Goal: Task Accomplishment & Management: Use online tool/utility

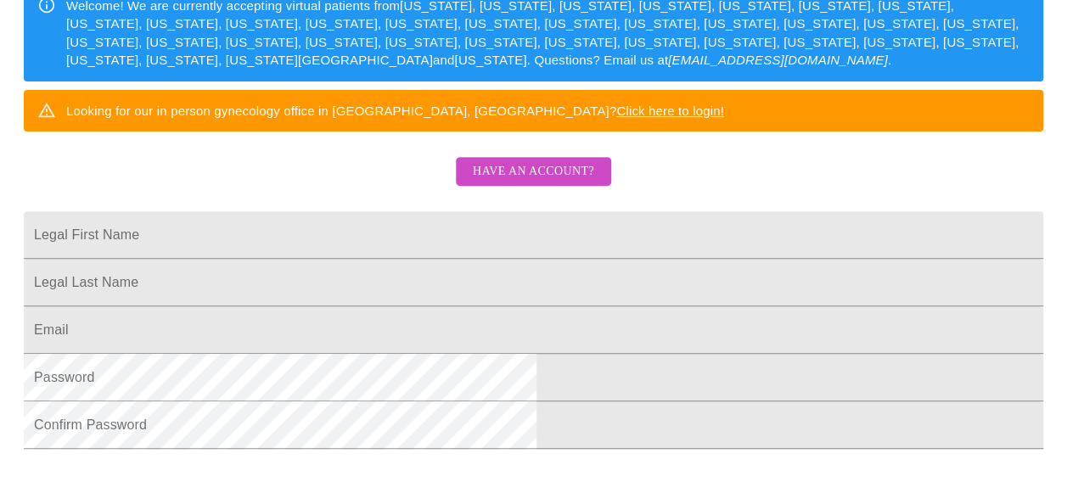
scroll to position [278, 0]
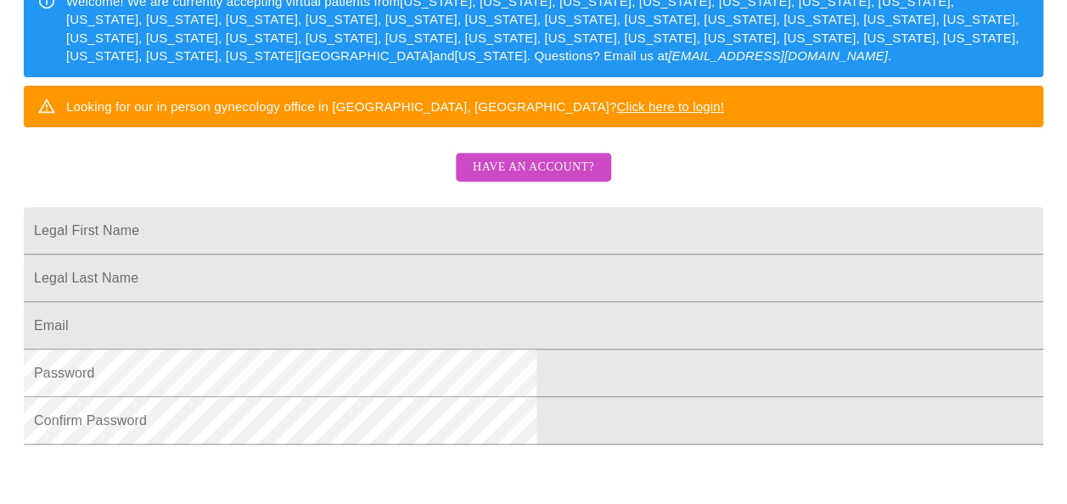
click at [550, 178] on span "Have an account?" at bounding box center [533, 167] width 121 height 21
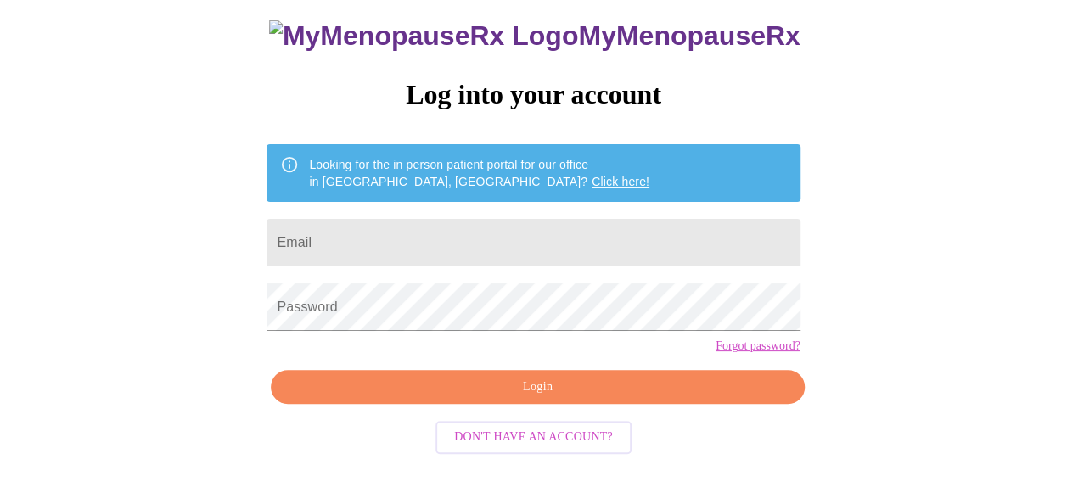
scroll to position [101, 0]
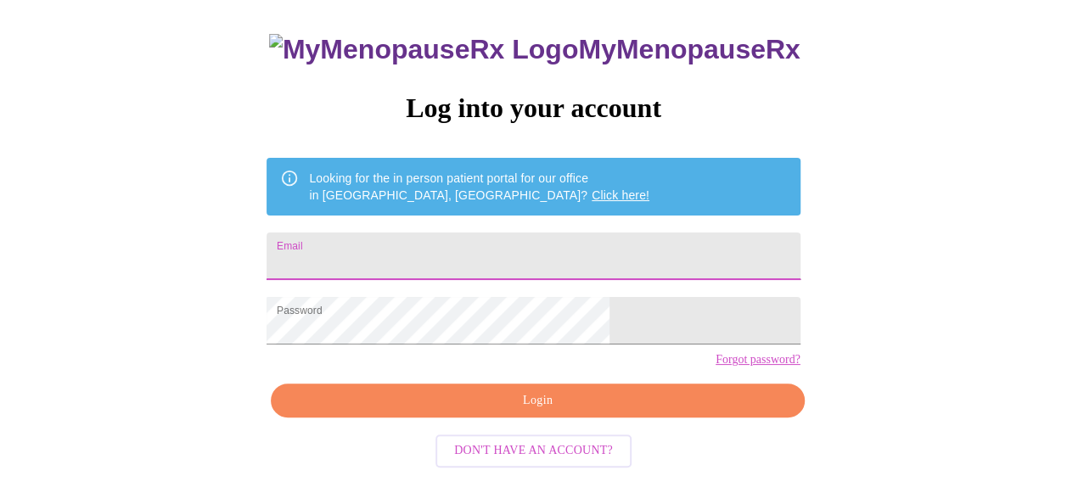
click at [504, 238] on input "Email" at bounding box center [533, 257] width 533 height 48
type input "[EMAIL_ADDRESS][DOMAIN_NAME]"
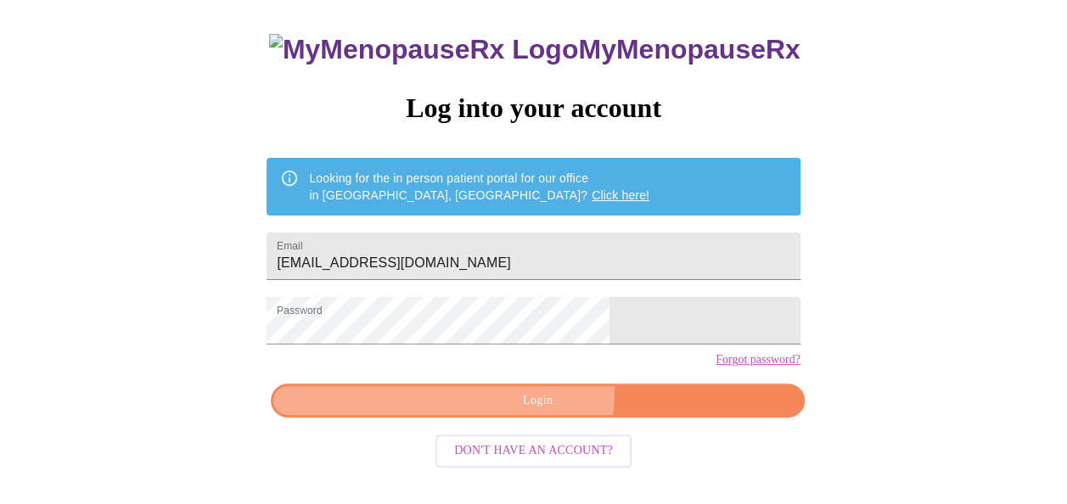
click at [488, 418] on button "Login" at bounding box center [537, 401] width 533 height 35
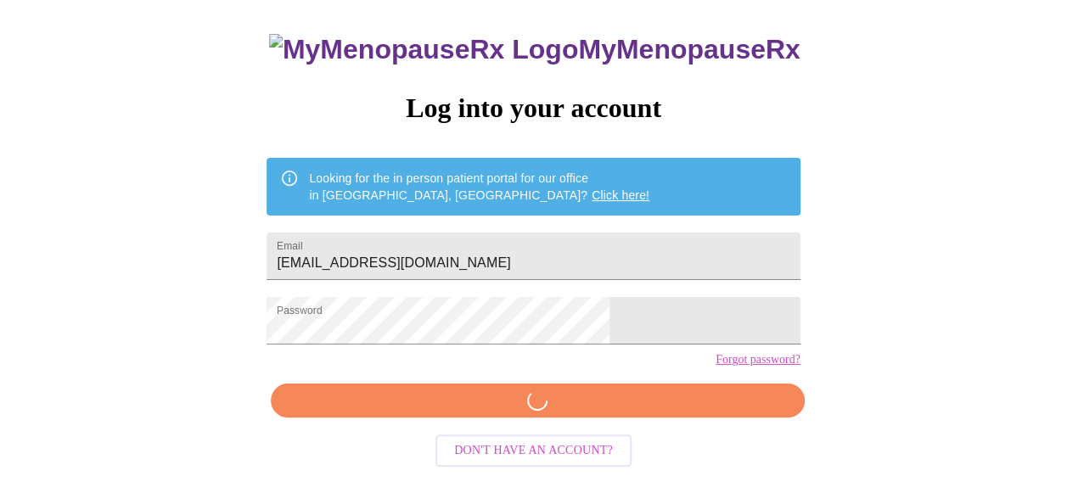
scroll to position [100, 0]
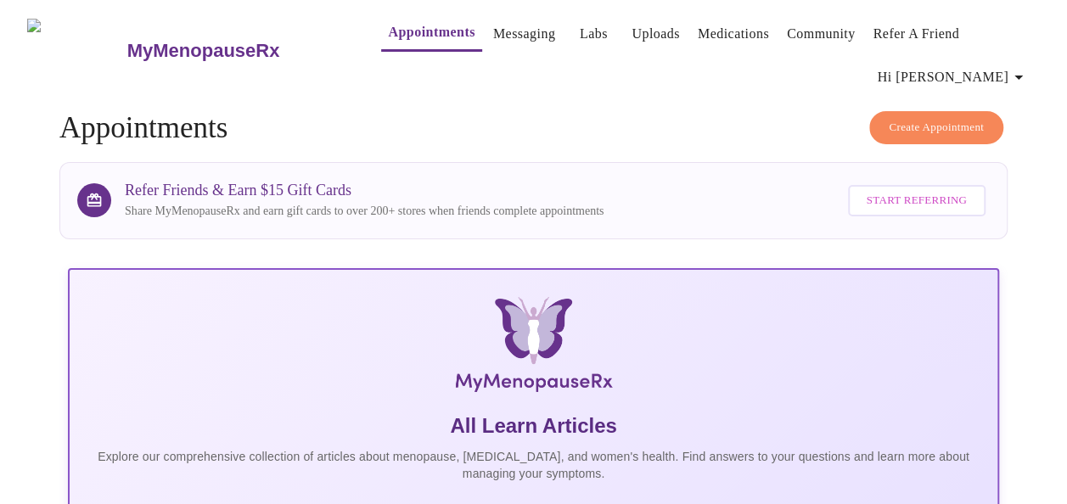
click at [404, 25] on link "Appointments" at bounding box center [431, 32] width 87 height 24
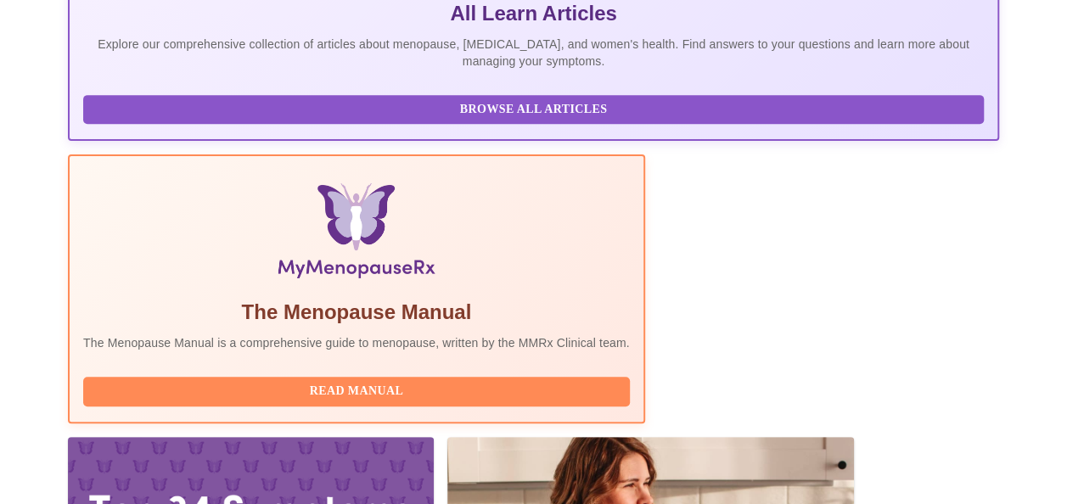
scroll to position [503, 0]
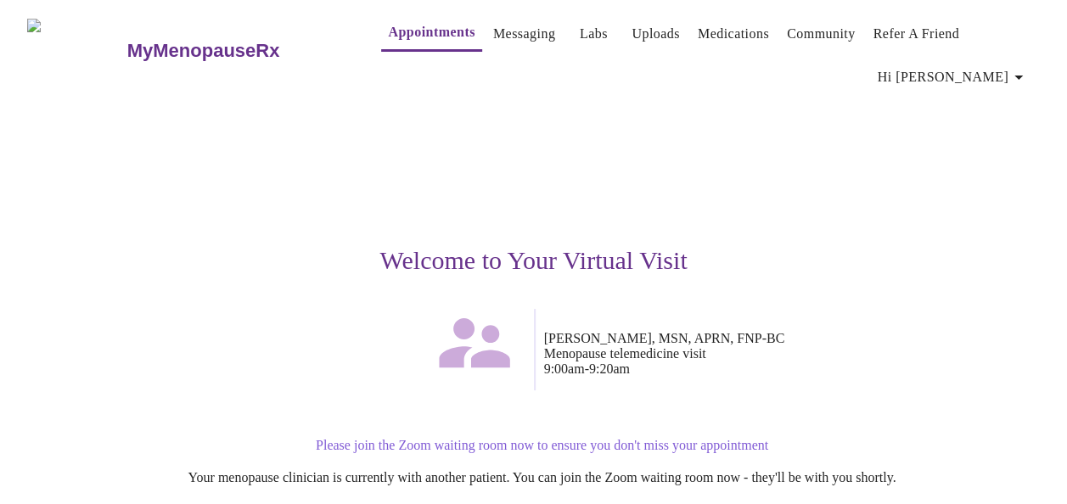
scroll to position [152, 0]
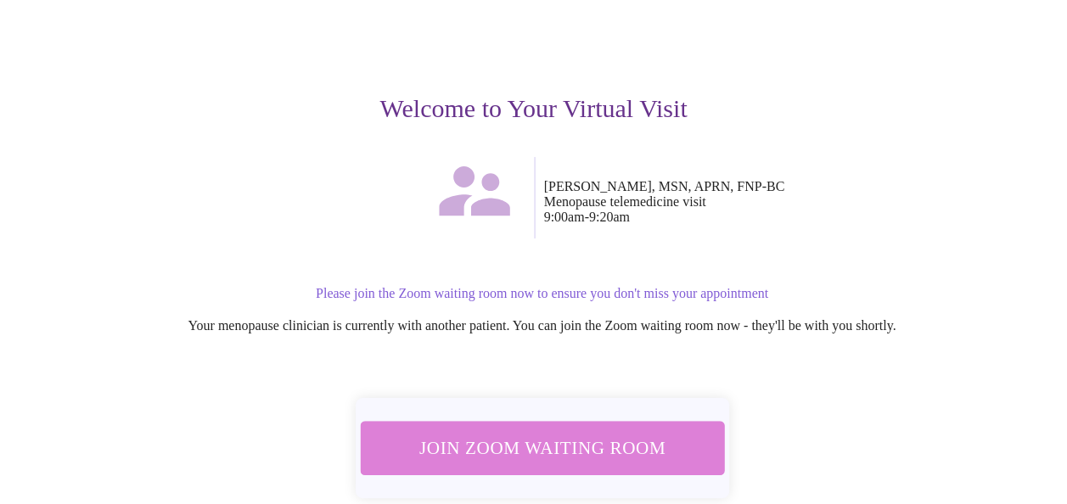
click at [626, 448] on span "Join Zoom Waiting Room" at bounding box center [541, 447] width 319 height 31
click at [504, 449] on span "Join Zoom Waiting Room" at bounding box center [541, 447] width 319 height 31
